Goal: Task Accomplishment & Management: Use online tool/utility

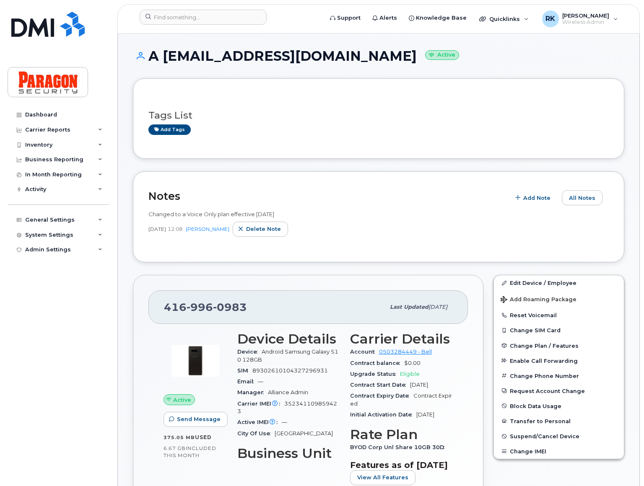
scroll to position [190, 0]
click at [98, 145] on icon at bounding box center [100, 145] width 4 height 4
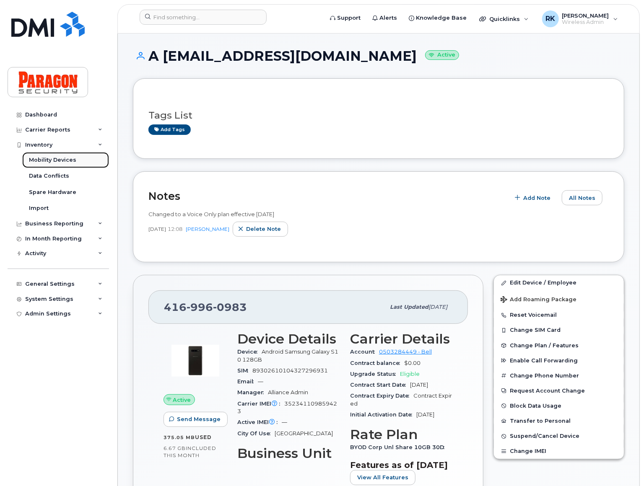
drag, startPoint x: 96, startPoint y: 159, endPoint x: 101, endPoint y: 165, distance: 7.6
click at [96, 159] on link "Mobility Devices" at bounding box center [65, 160] width 87 height 16
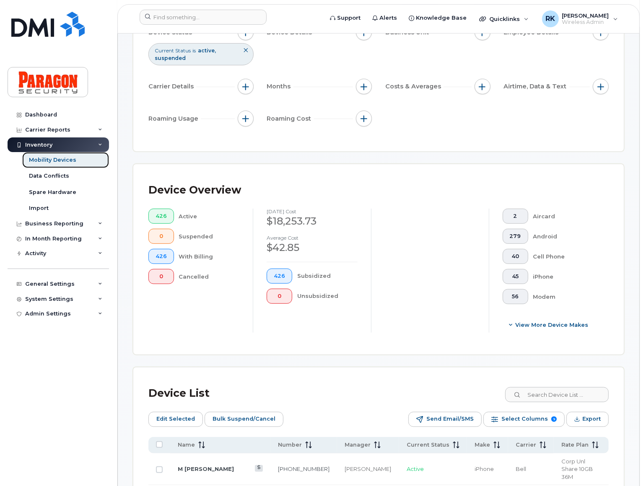
scroll to position [228, 0]
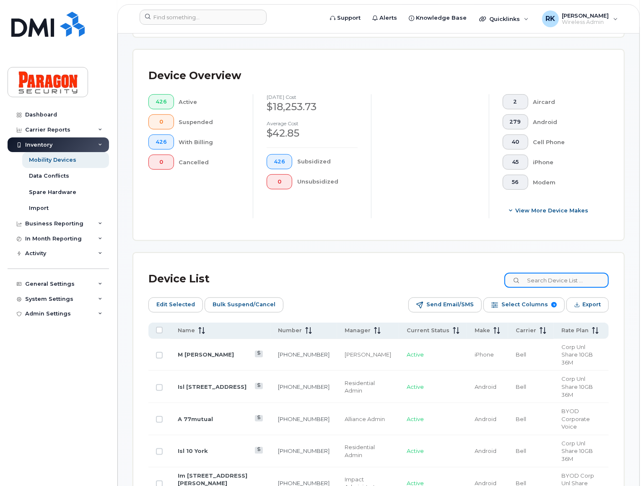
click at [546, 278] on input at bounding box center [556, 280] width 104 height 15
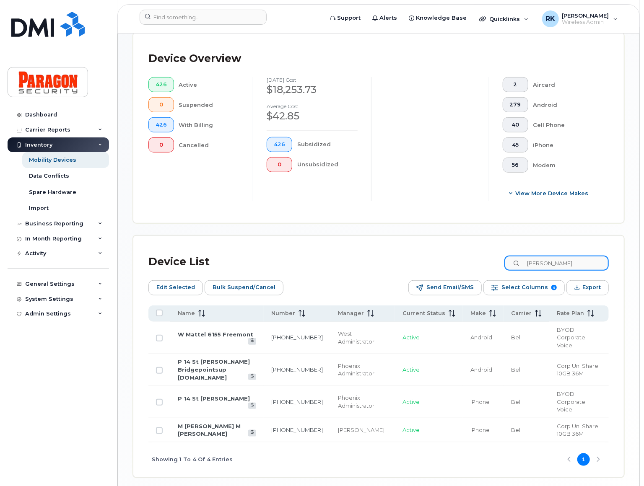
scroll to position [255, 0]
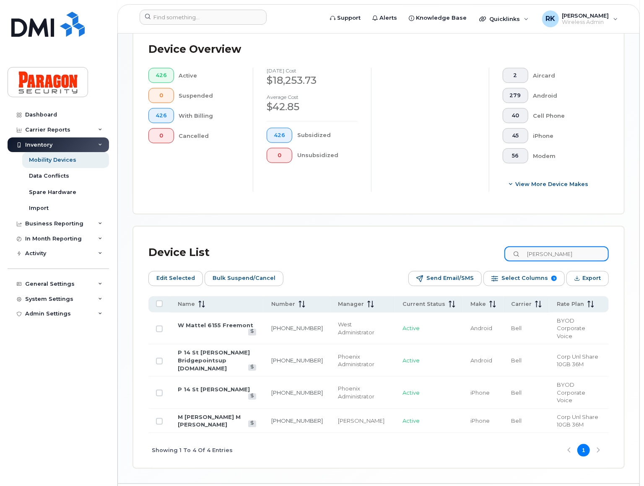
drag, startPoint x: 572, startPoint y: 253, endPoint x: 491, endPoint y: 245, distance: 81.6
click at [491, 245] on div "Device List Matt" at bounding box center [378, 253] width 460 height 22
paste input "417-498-2508"
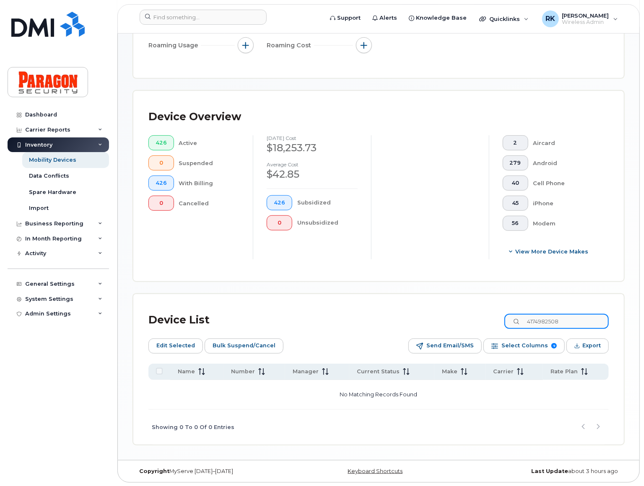
type input "4174982508"
